Goal: Find specific page/section: Find specific page/section

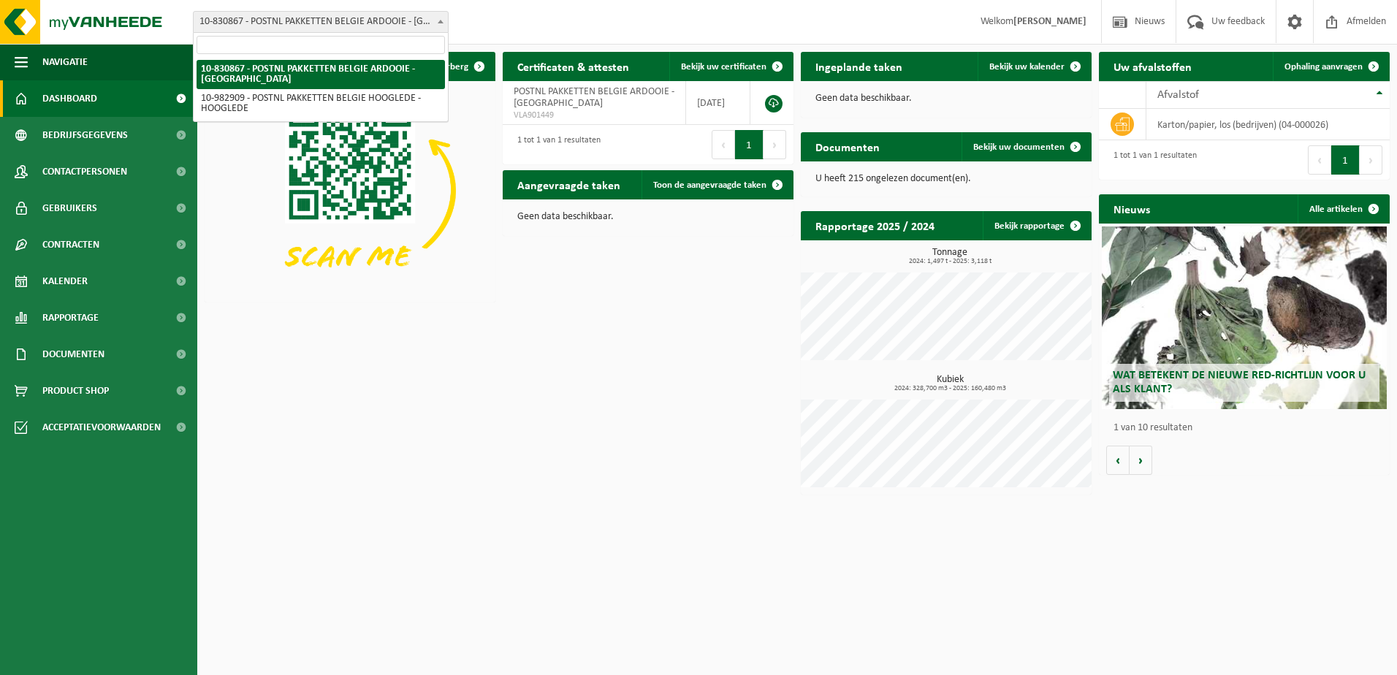
click at [440, 20] on b at bounding box center [441, 22] width 6 height 4
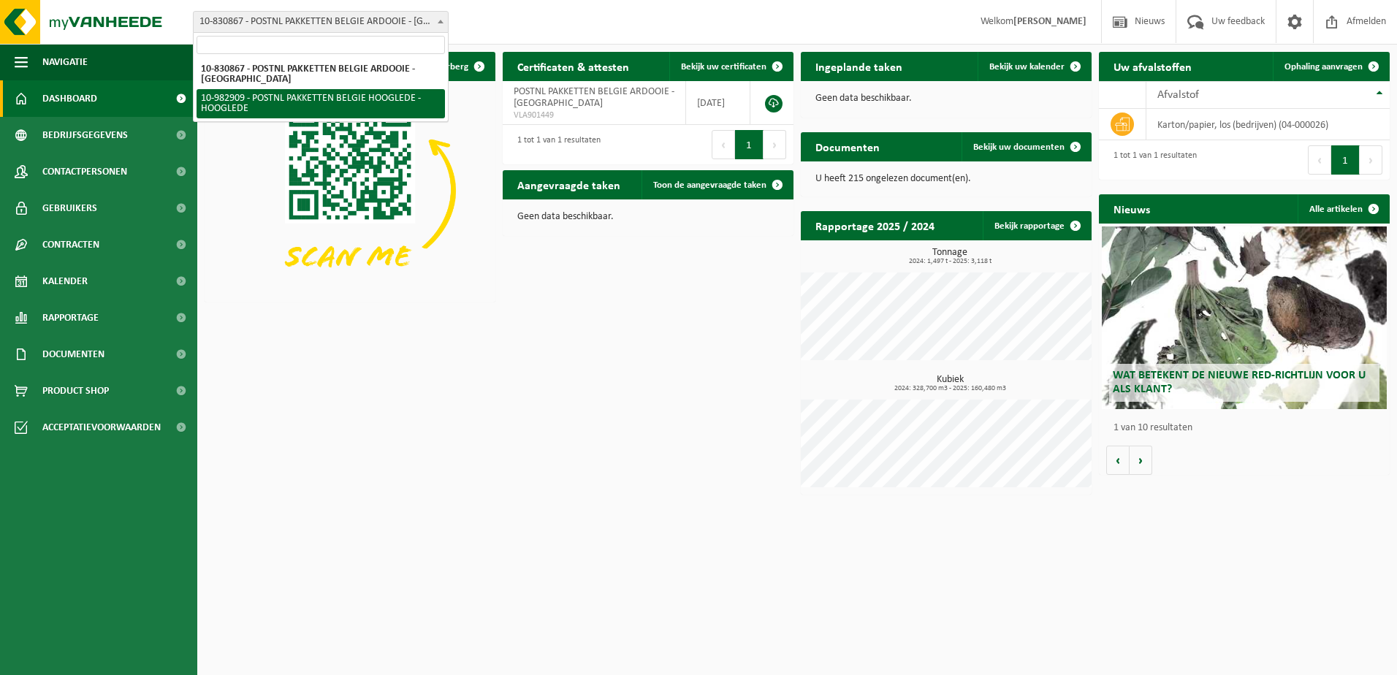
select select "162888"
